Goal: Task Accomplishment & Management: Manage account settings

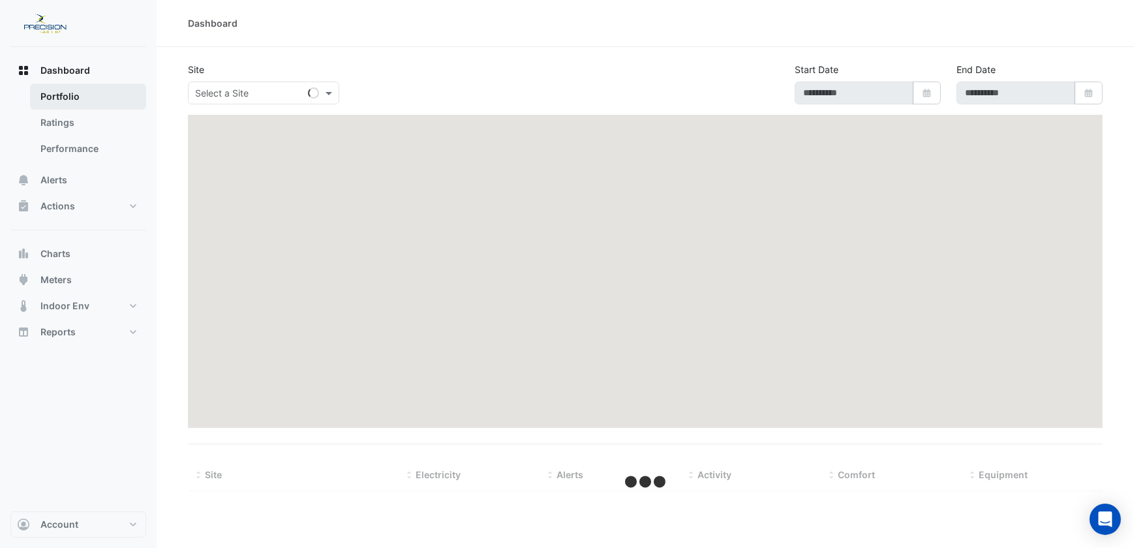
type input "**********"
select select "***"
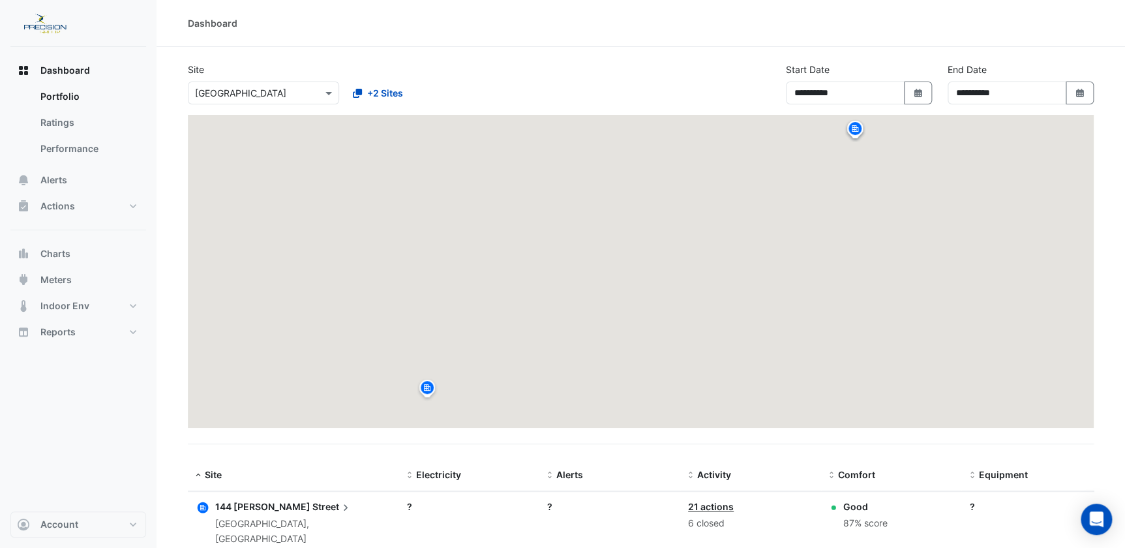
click at [200, 91] on input "text" at bounding box center [250, 94] width 111 height 14
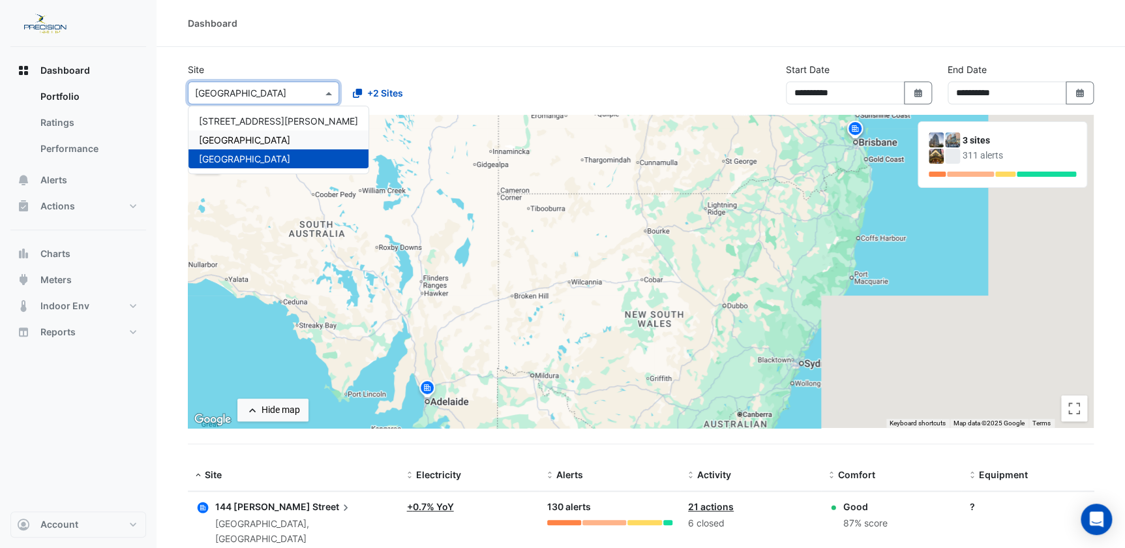
click at [227, 138] on span "[GEOGRAPHIC_DATA]" at bounding box center [244, 139] width 91 height 11
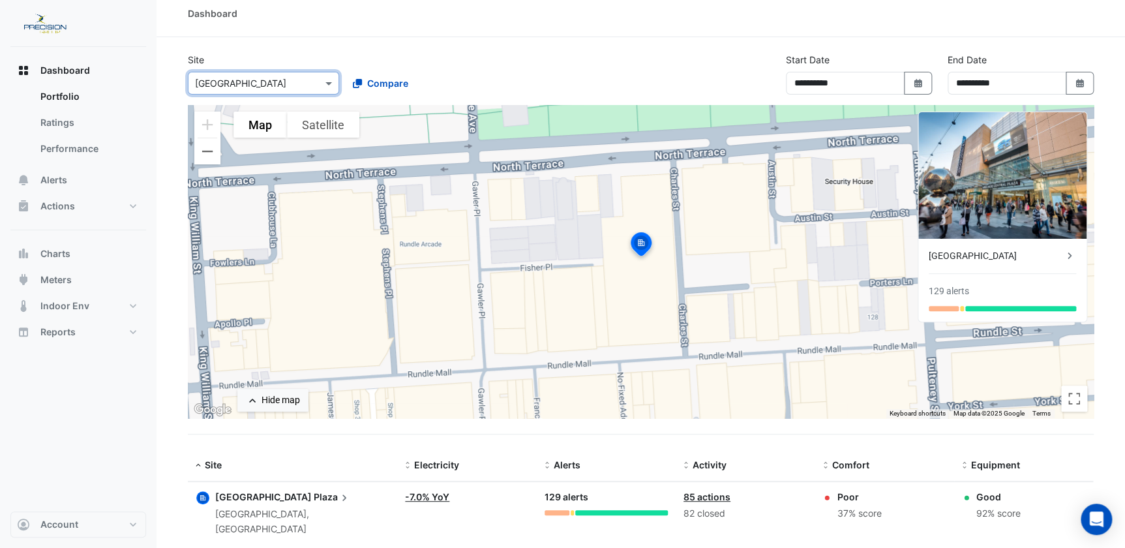
scroll to position [26, 0]
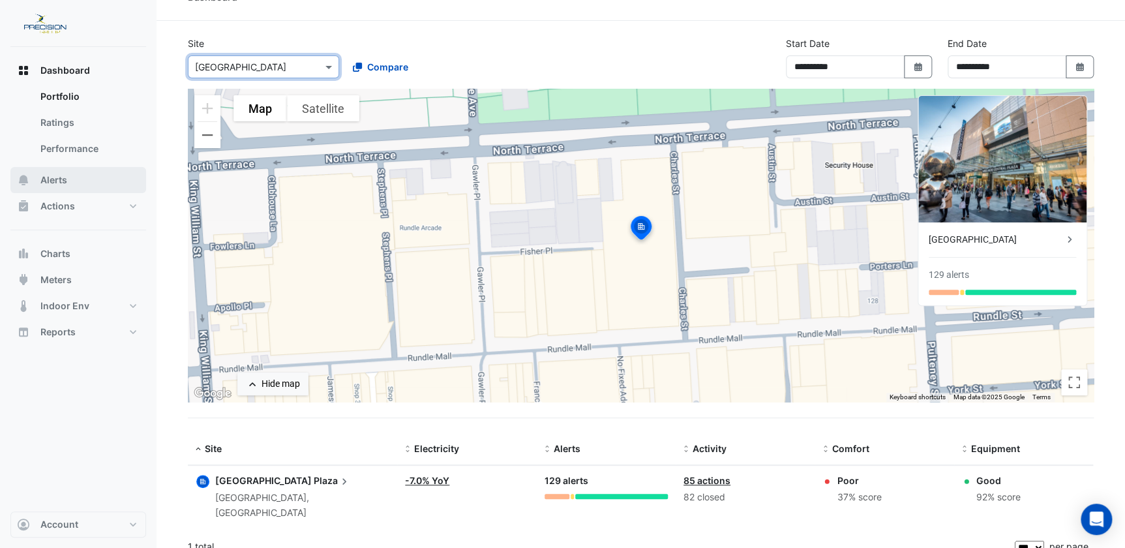
click at [93, 181] on button "Alerts" at bounding box center [78, 180] width 136 height 26
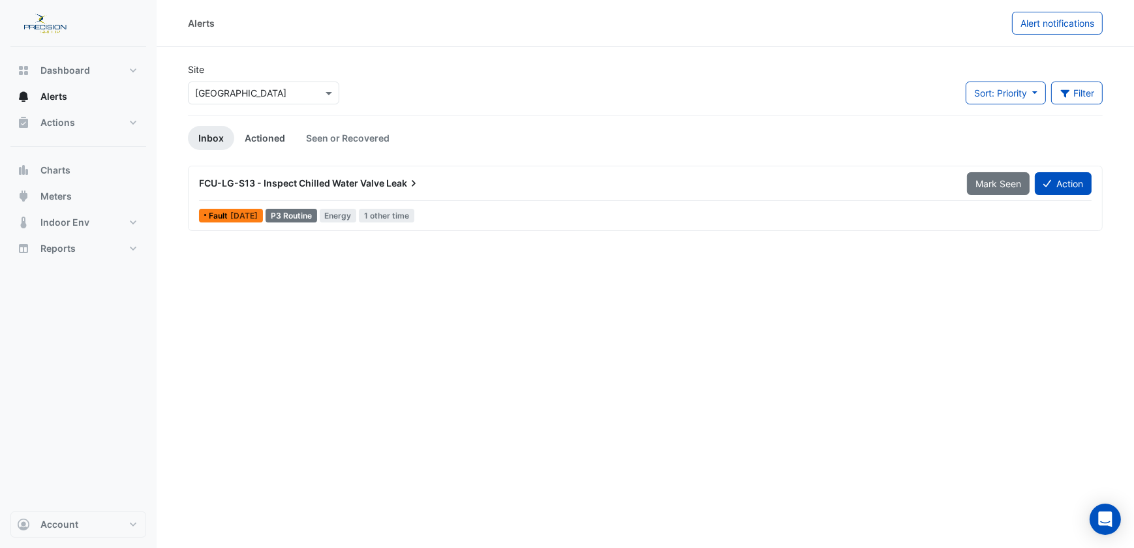
click at [259, 136] on link "Actioned" at bounding box center [264, 138] width 61 height 24
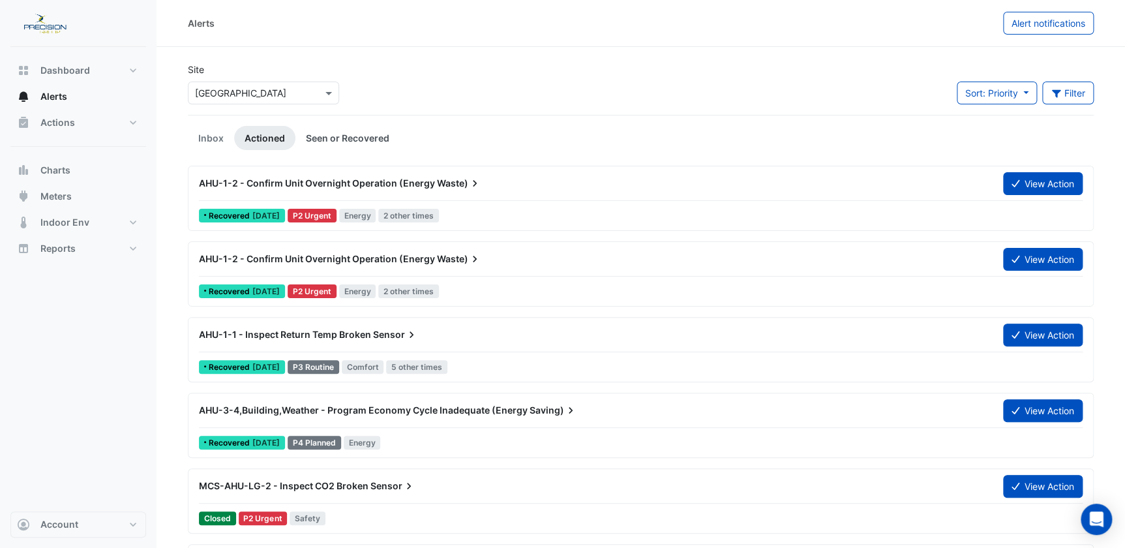
click at [339, 142] on link "Seen or Recovered" at bounding box center [348, 138] width 104 height 24
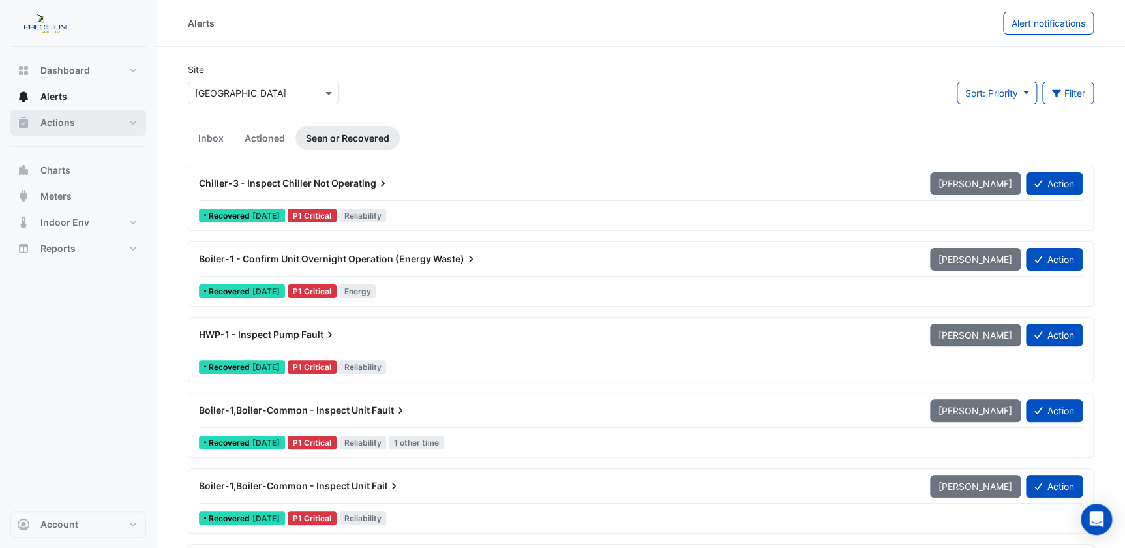
click at [84, 122] on button "Actions" at bounding box center [78, 123] width 136 height 26
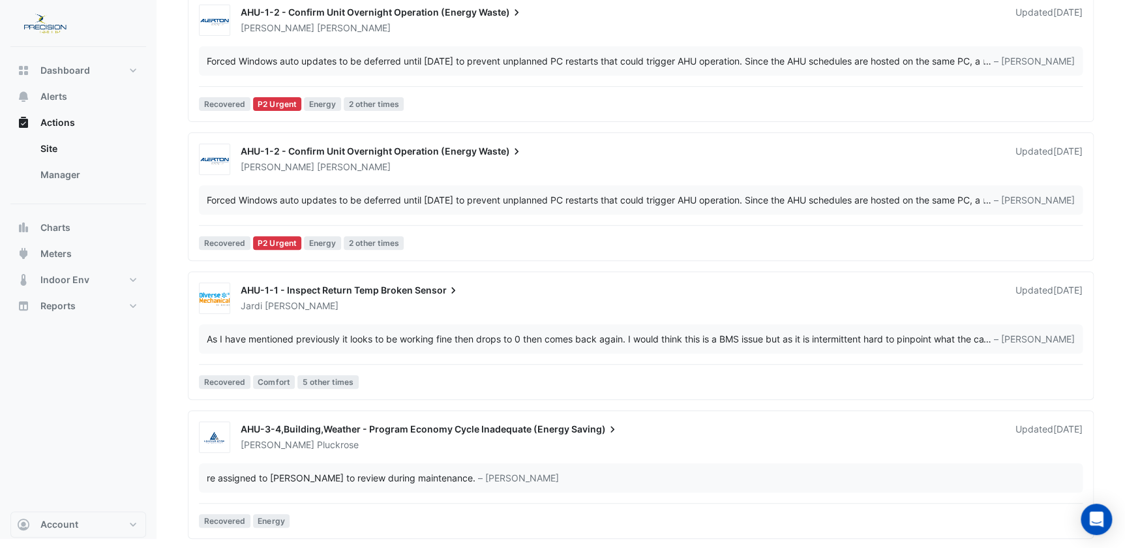
scroll to position [53, 0]
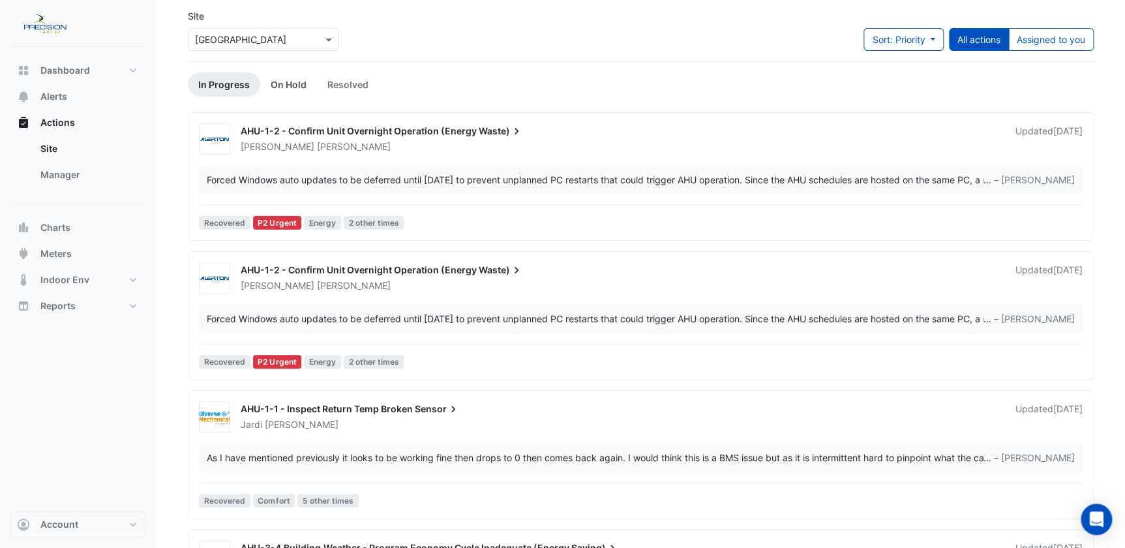
click at [282, 81] on link "On Hold" at bounding box center [288, 84] width 57 height 24
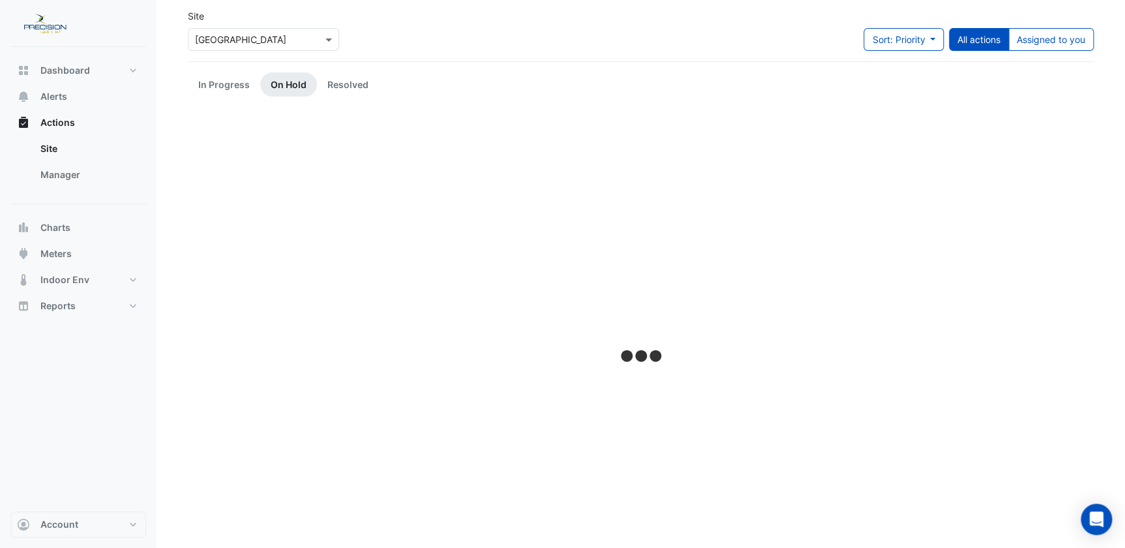
scroll to position [0, 0]
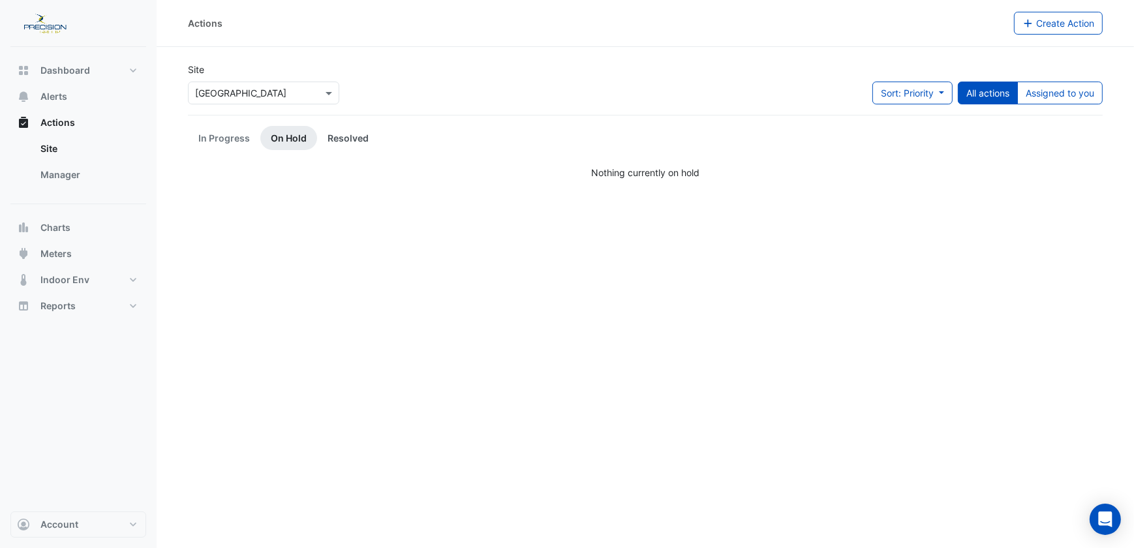
click at [337, 141] on link "Resolved" at bounding box center [348, 138] width 62 height 24
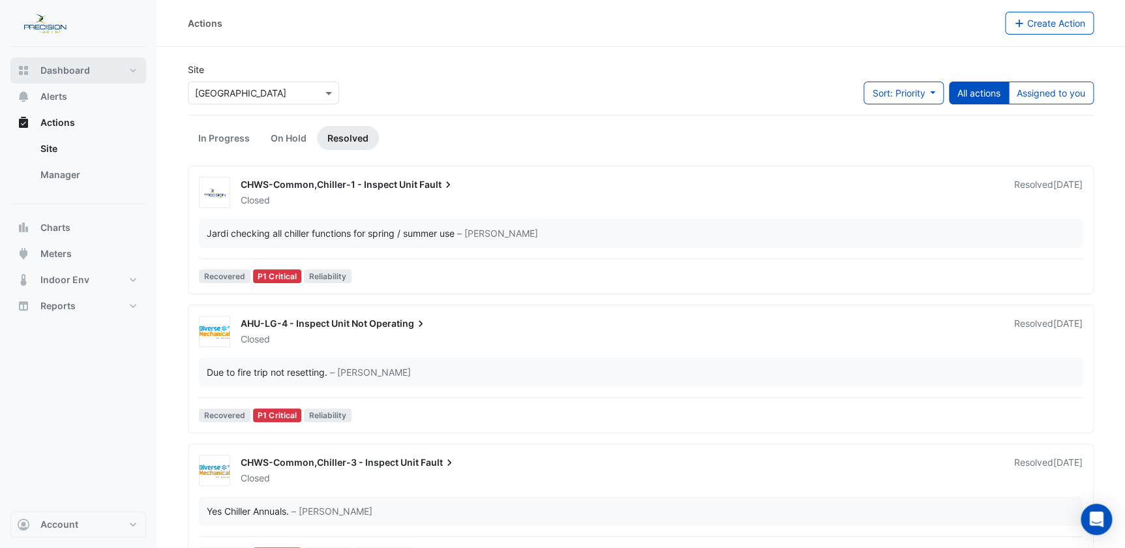
click at [71, 71] on span "Dashboard" at bounding box center [65, 70] width 50 height 13
select select "***"
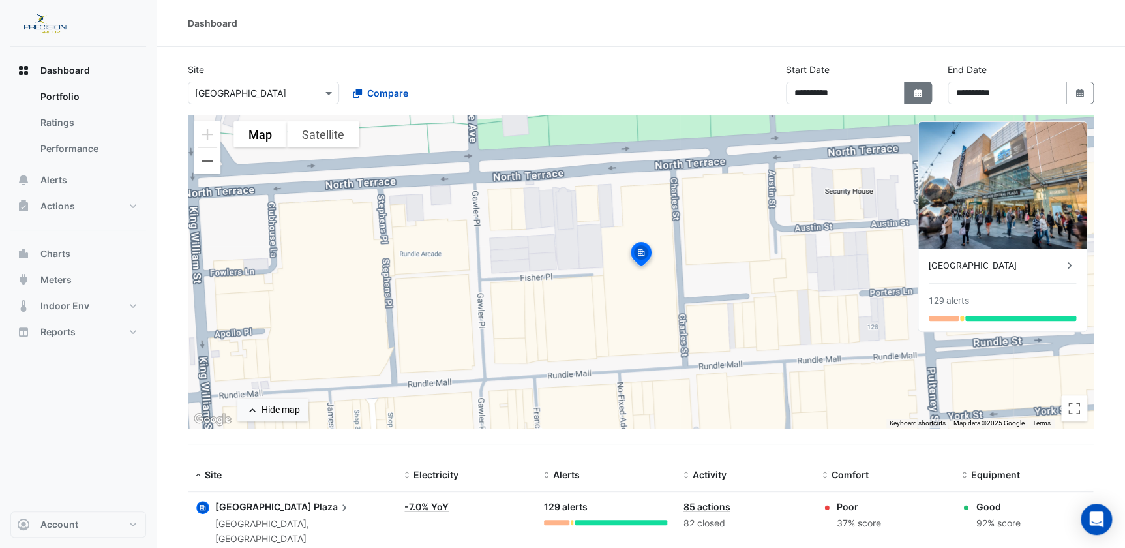
click at [914, 91] on icon "button" at bounding box center [918, 93] width 8 height 8
select select "*"
select select "****"
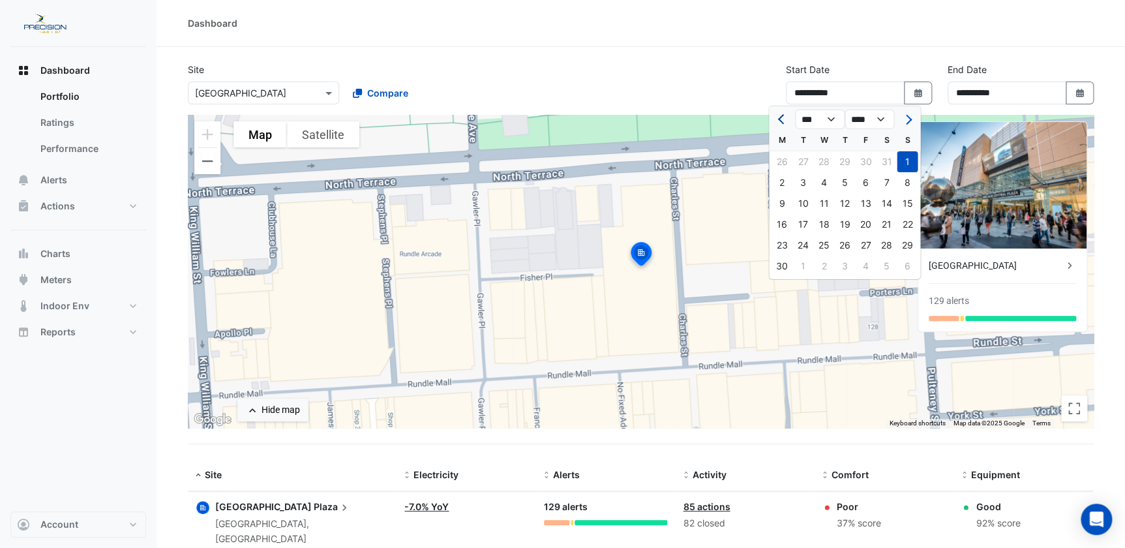
click at [774, 115] on button "Previous month" at bounding box center [782, 119] width 16 height 21
select select "*"
click at [803, 157] on div "1" at bounding box center [803, 161] width 21 height 21
type input "**********"
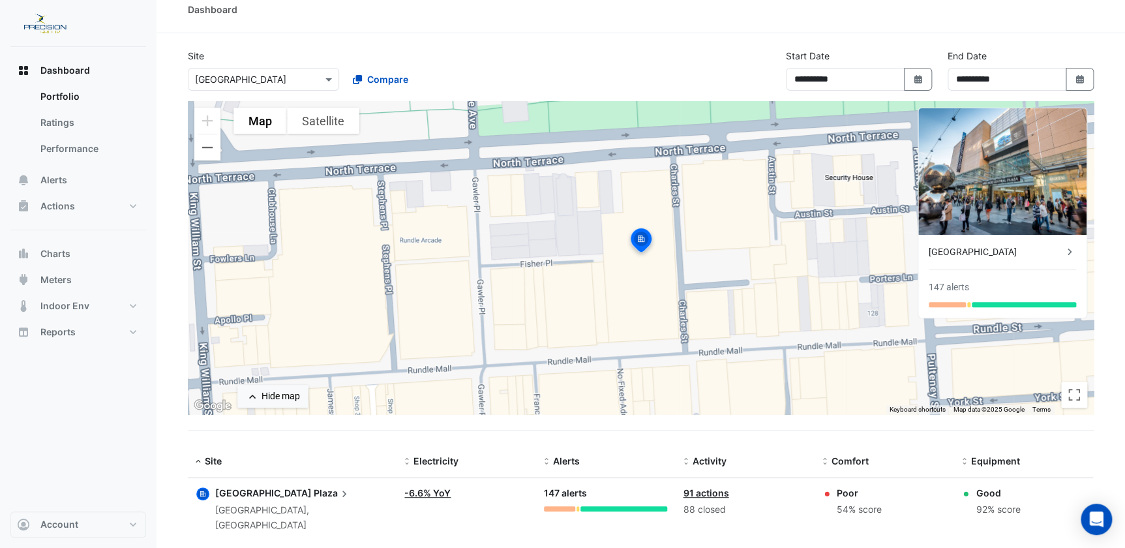
scroll to position [26, 0]
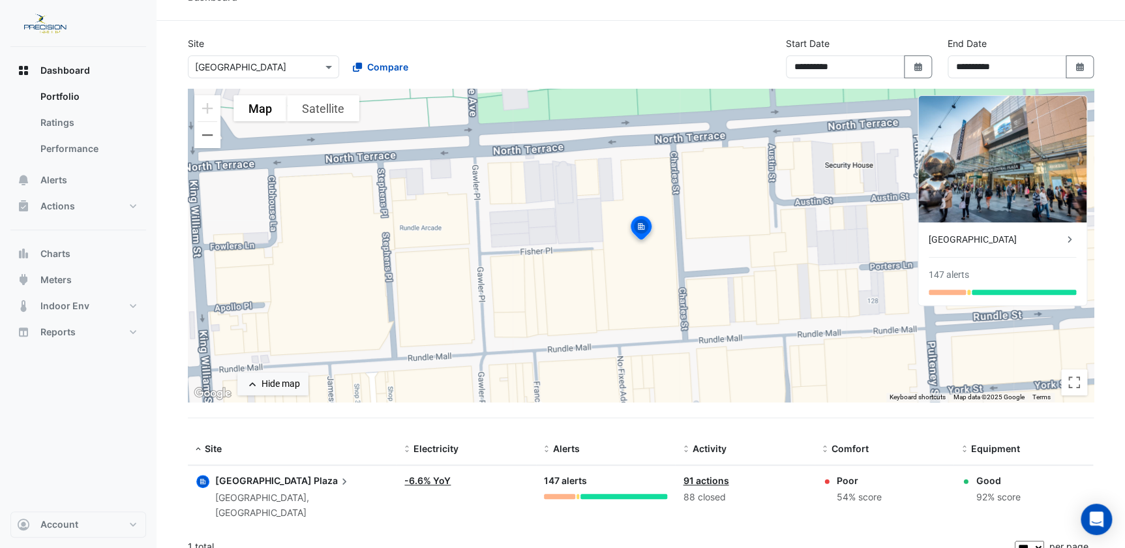
click at [702, 477] on link "91 actions" at bounding box center [706, 480] width 46 height 11
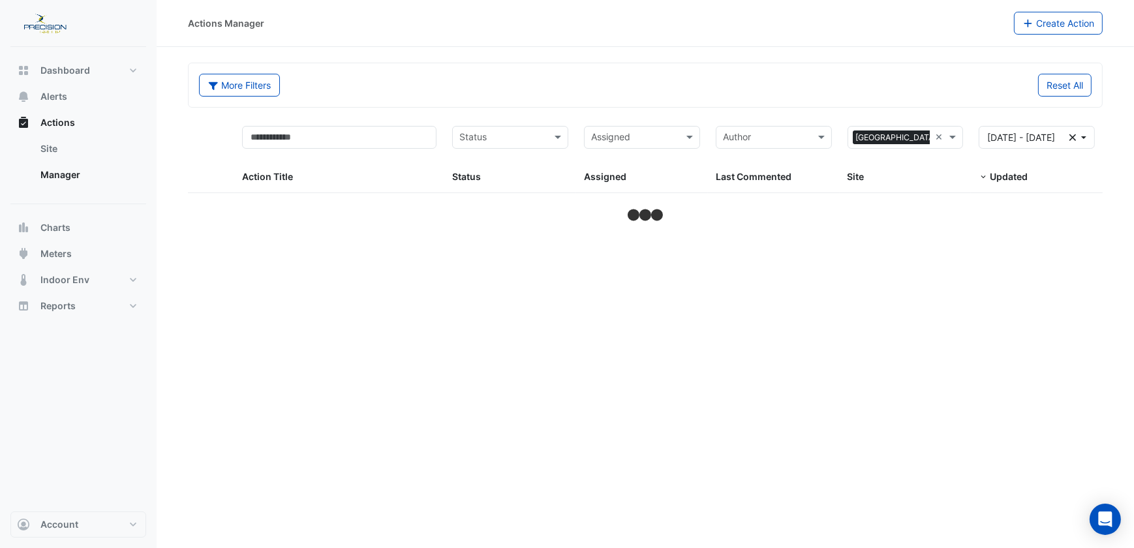
select select "***"
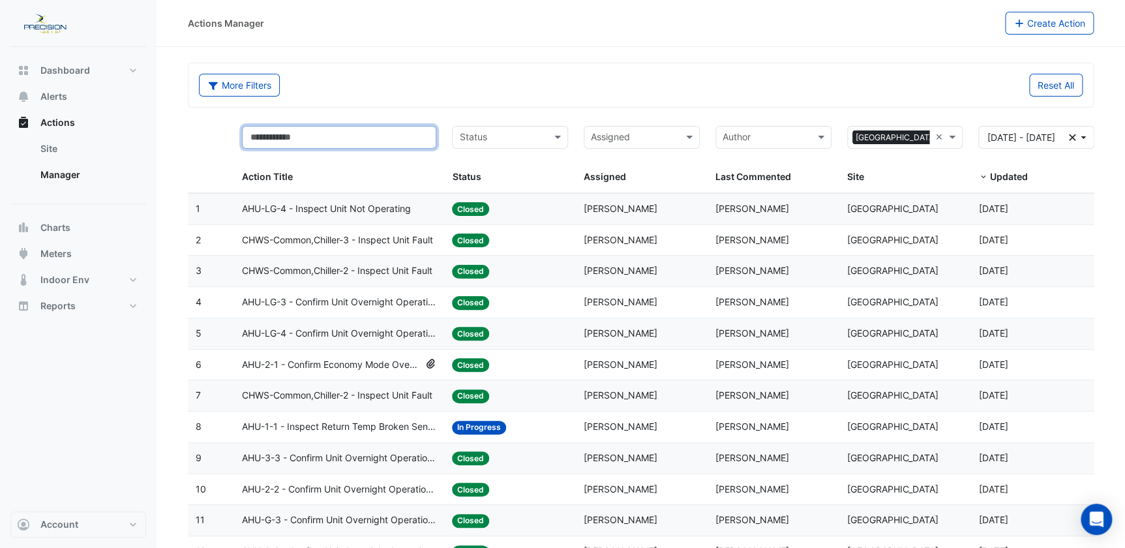
click at [386, 137] on input "text" at bounding box center [339, 137] width 195 height 23
click at [475, 136] on input "text" at bounding box center [502, 138] width 87 height 15
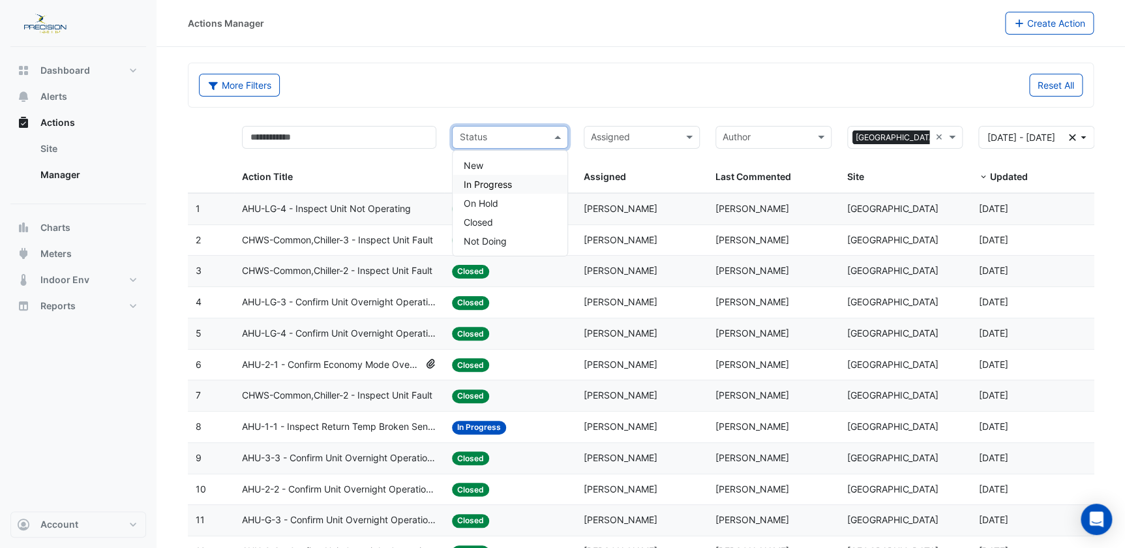
click at [514, 184] on div "In Progress" at bounding box center [510, 184] width 115 height 19
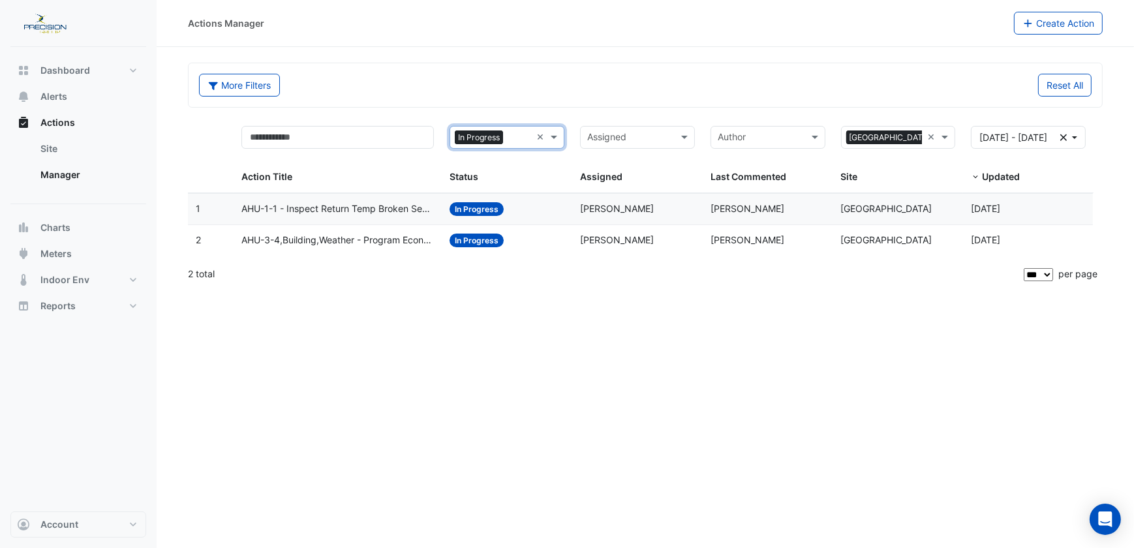
click at [527, 137] on input "text" at bounding box center [519, 138] width 23 height 15
click at [501, 221] on div "Closed" at bounding box center [507, 222] width 114 height 19
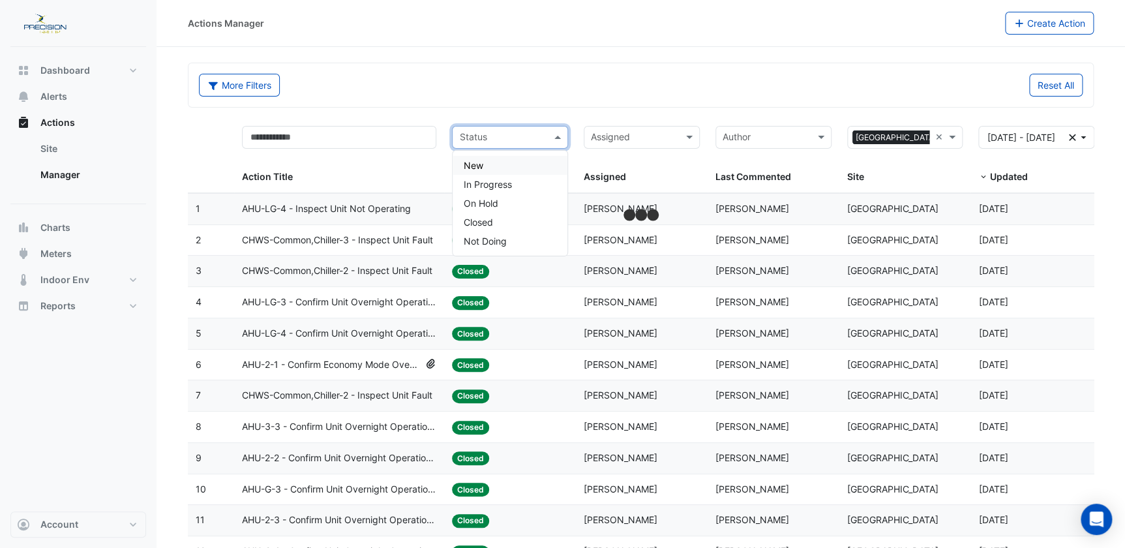
click at [558, 137] on span at bounding box center [559, 137] width 16 height 15
click at [517, 237] on div "Not Doing" at bounding box center [510, 241] width 115 height 19
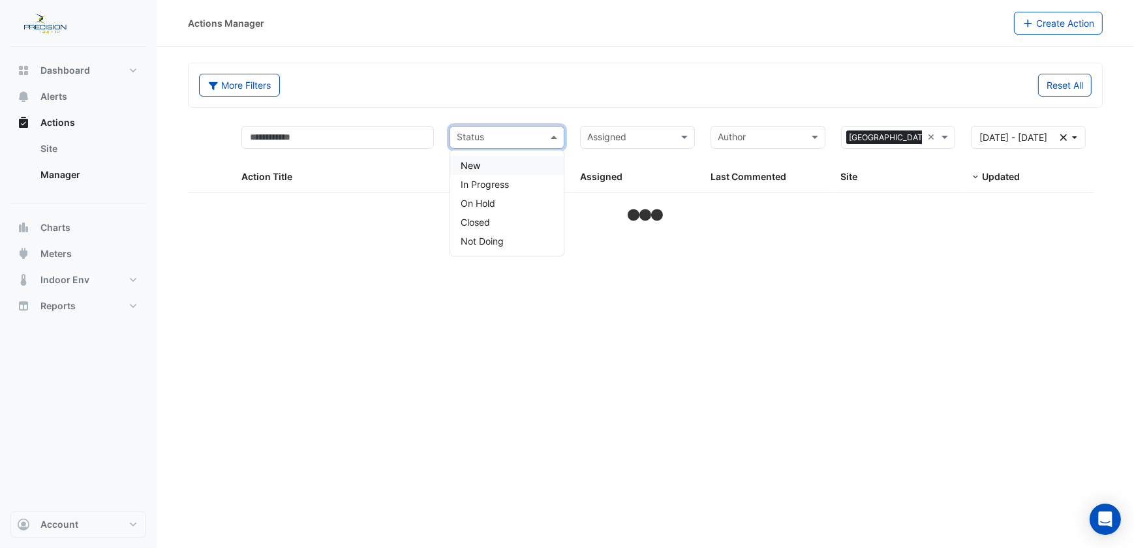
click at [556, 140] on span at bounding box center [555, 137] width 16 height 15
click at [509, 217] on div "Closed" at bounding box center [507, 222] width 114 height 19
select select "***"
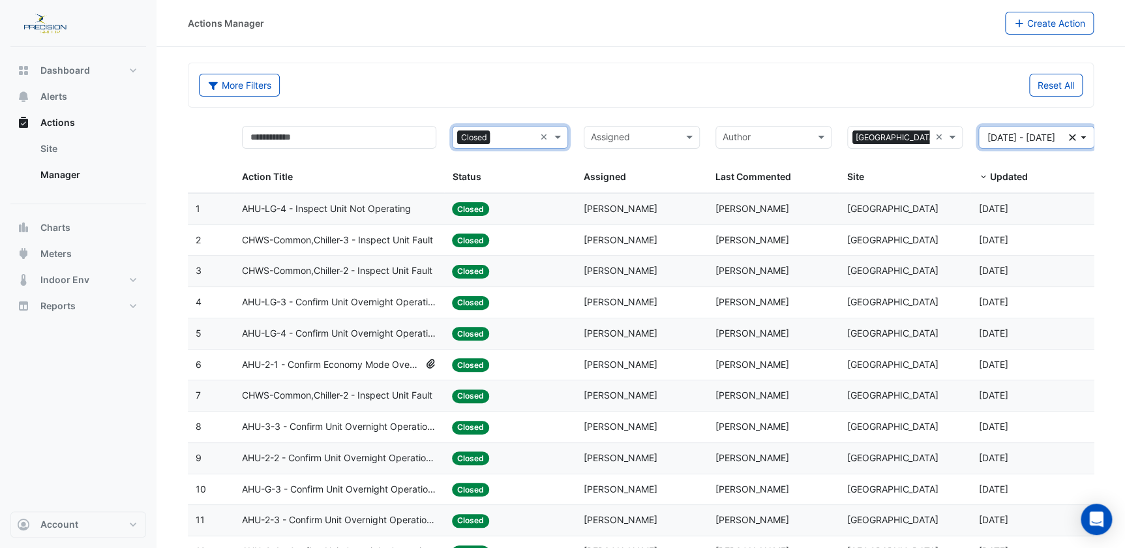
click at [1003, 132] on span "[DATE] - [DATE]" at bounding box center [1021, 137] width 68 height 11
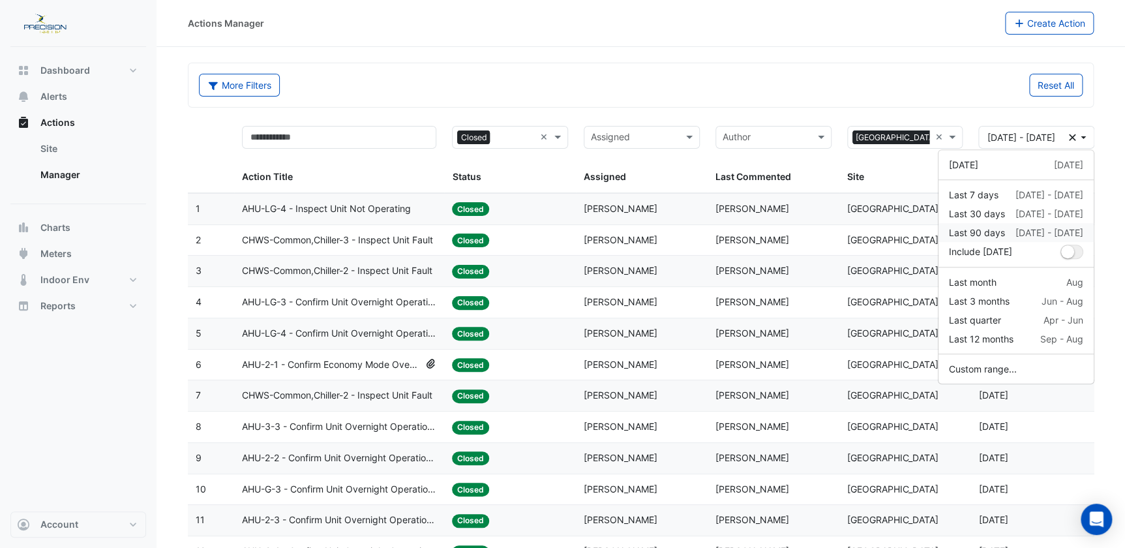
click at [971, 230] on div "Last 90 days" at bounding box center [977, 233] width 56 height 14
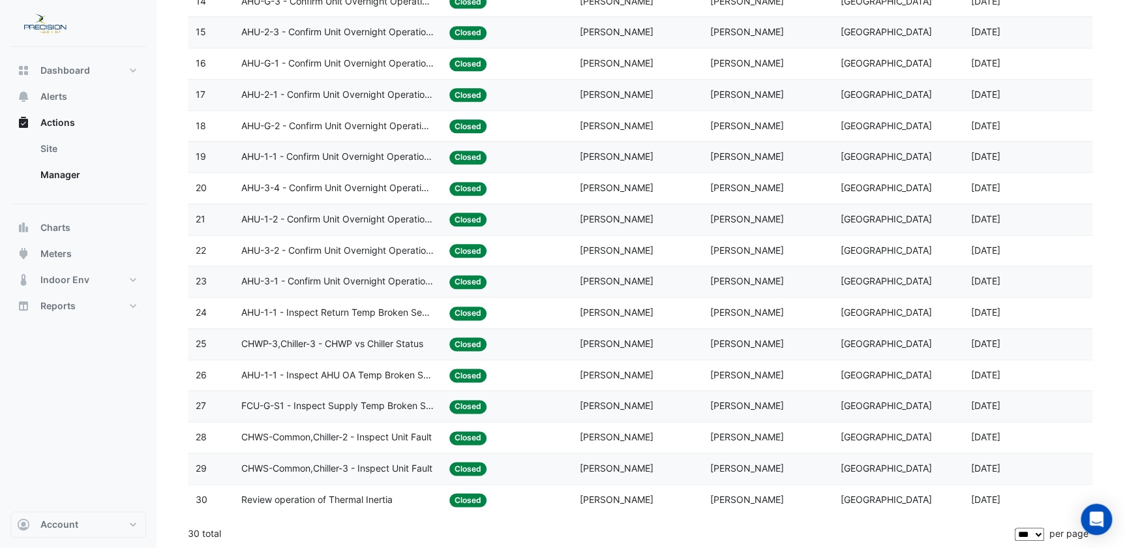
scroll to position [614, 0]
